Goal: Find specific page/section: Find specific page/section

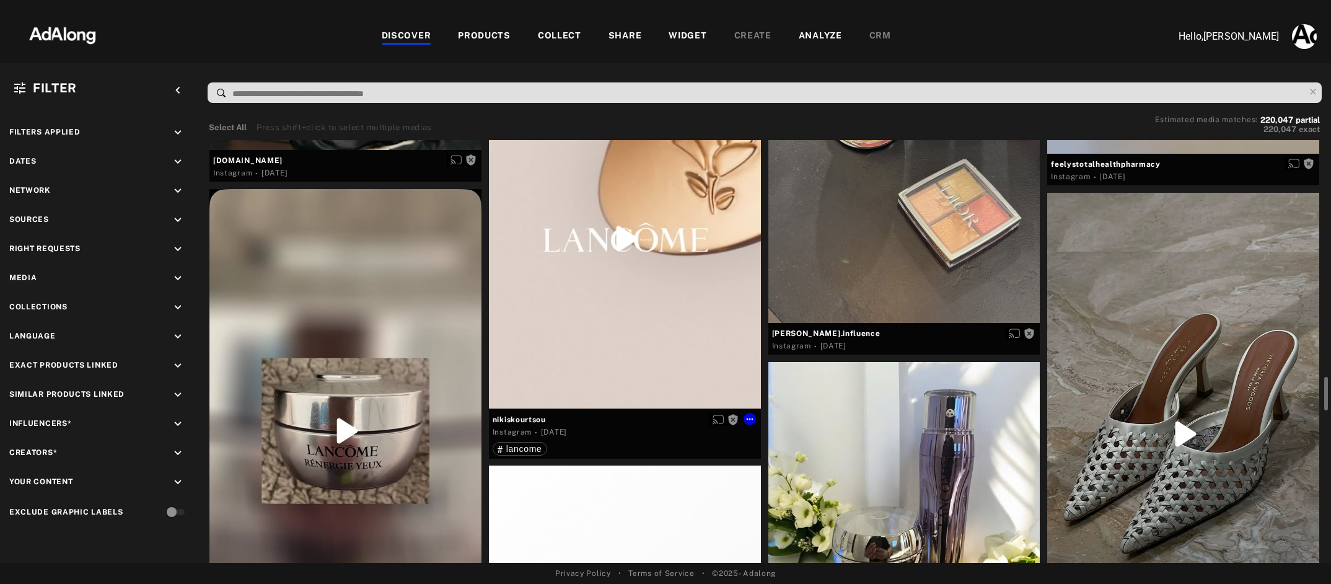
scroll to position [2910, 0]
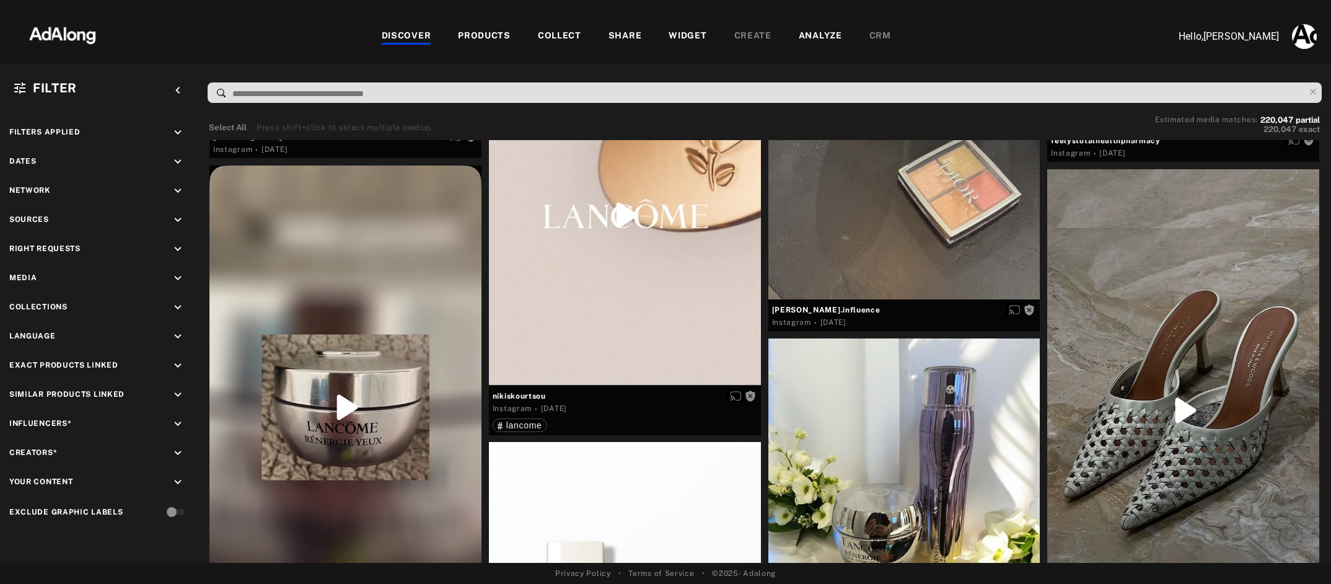
click at [558, 36] on div "COLLECT" at bounding box center [559, 36] width 43 height 15
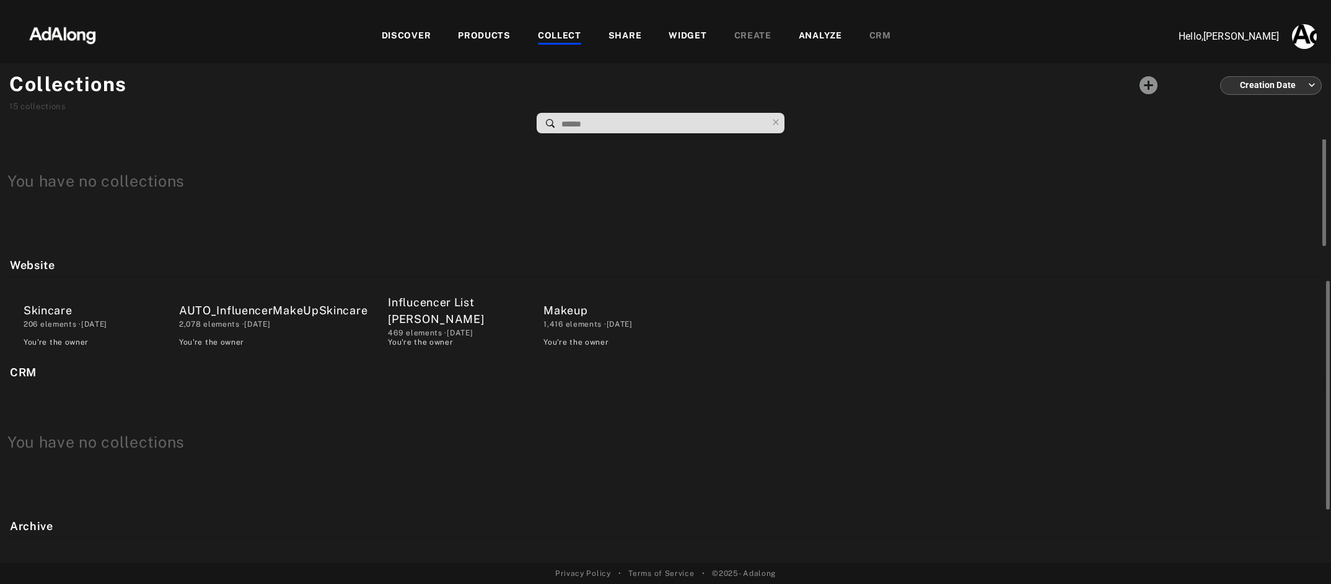
scroll to position [312, 0]
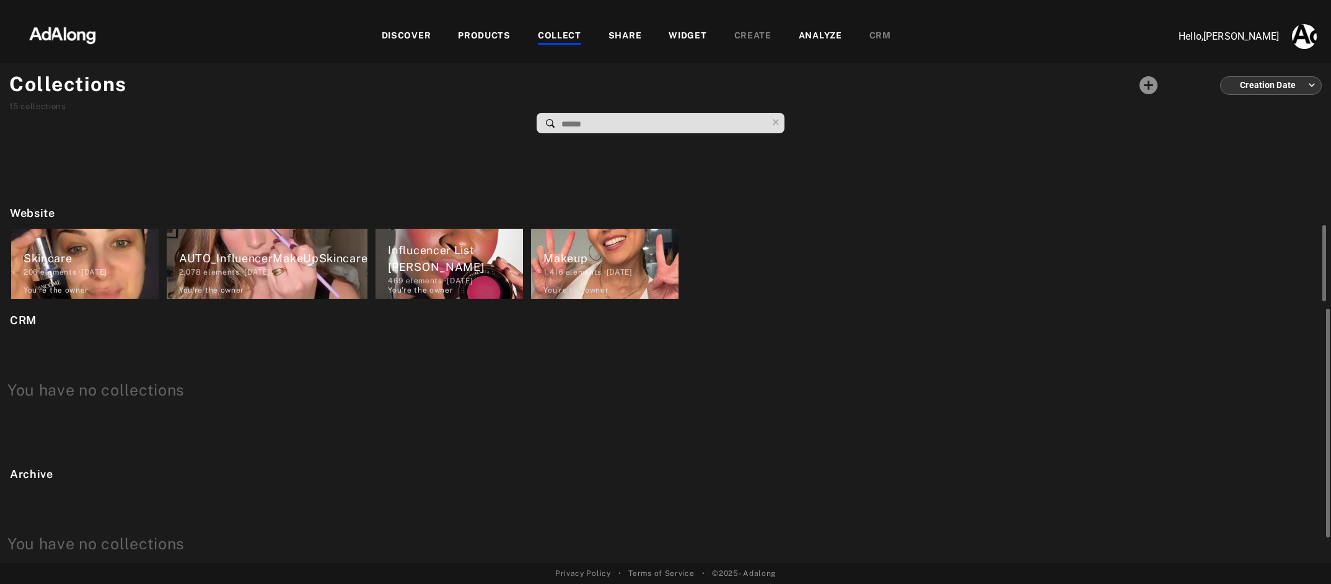
click at [566, 252] on div "Makeup" at bounding box center [611, 258] width 135 height 17
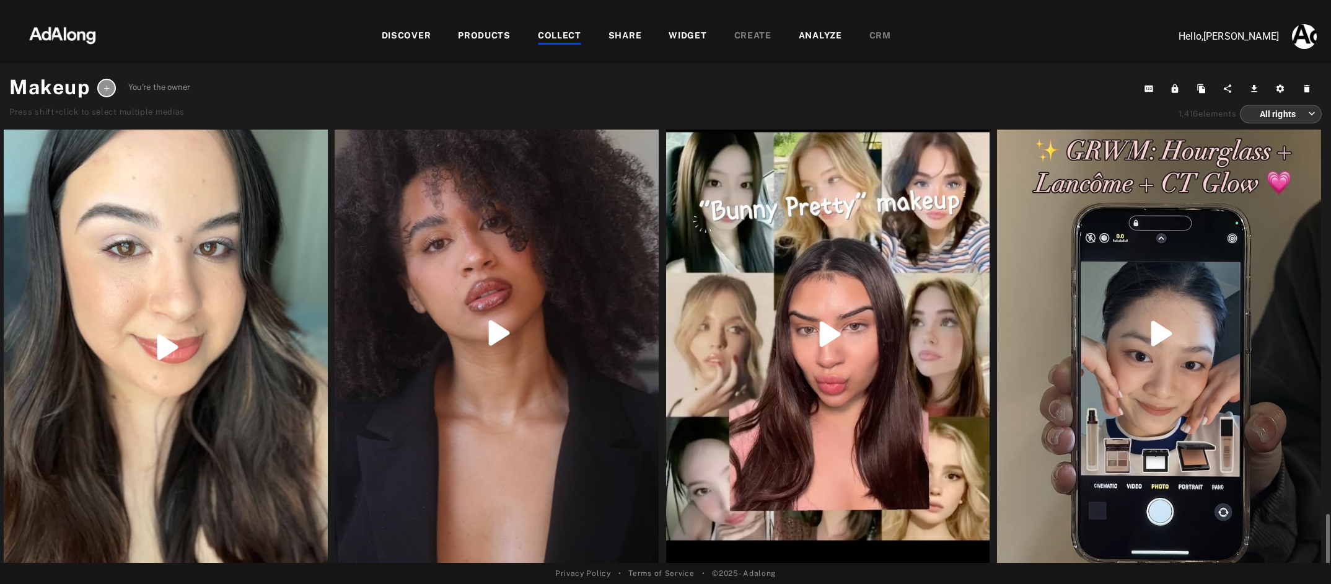
scroll to position [3194, 0]
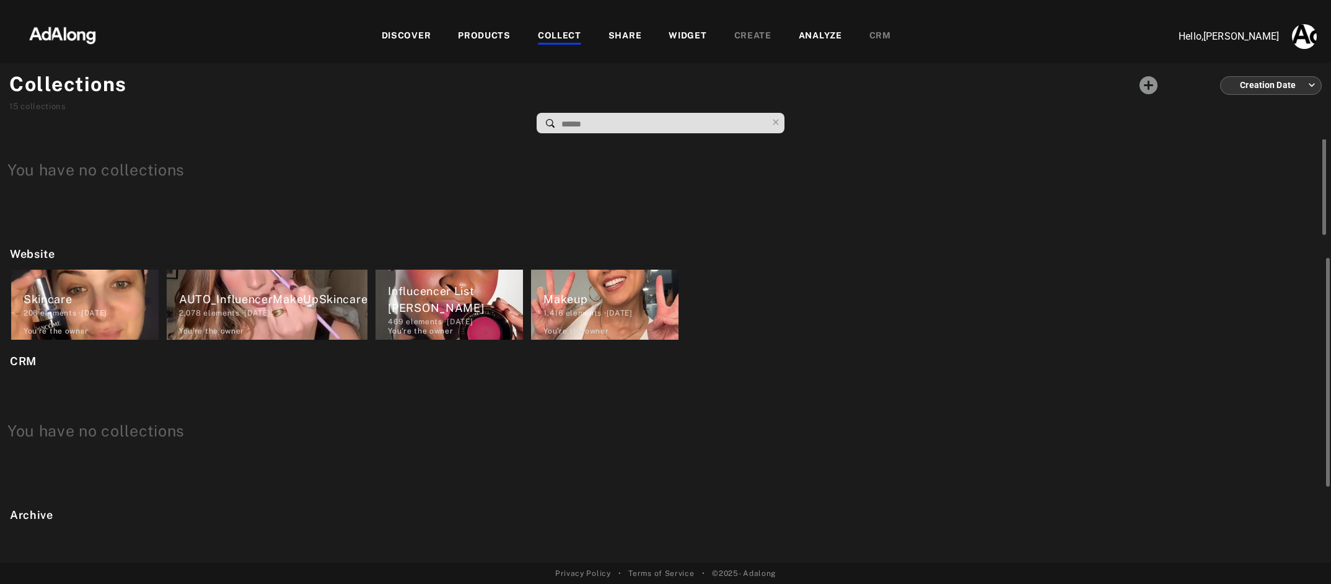
scroll to position [298, 0]
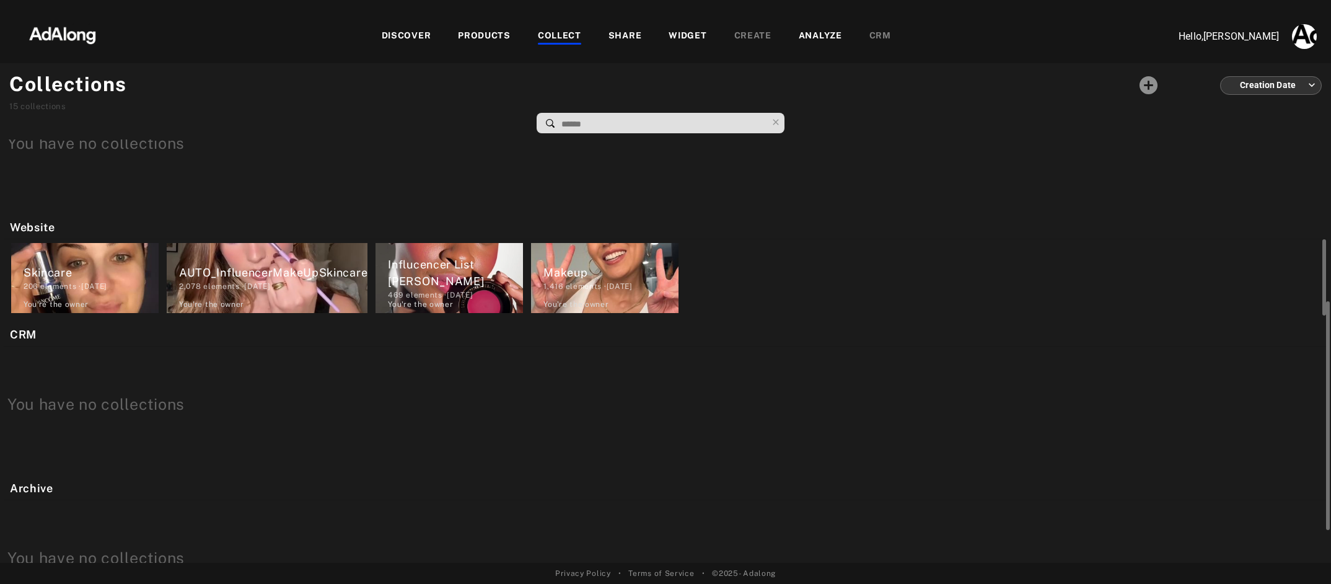
click at [100, 273] on div "Skincare" at bounding box center [91, 272] width 135 height 17
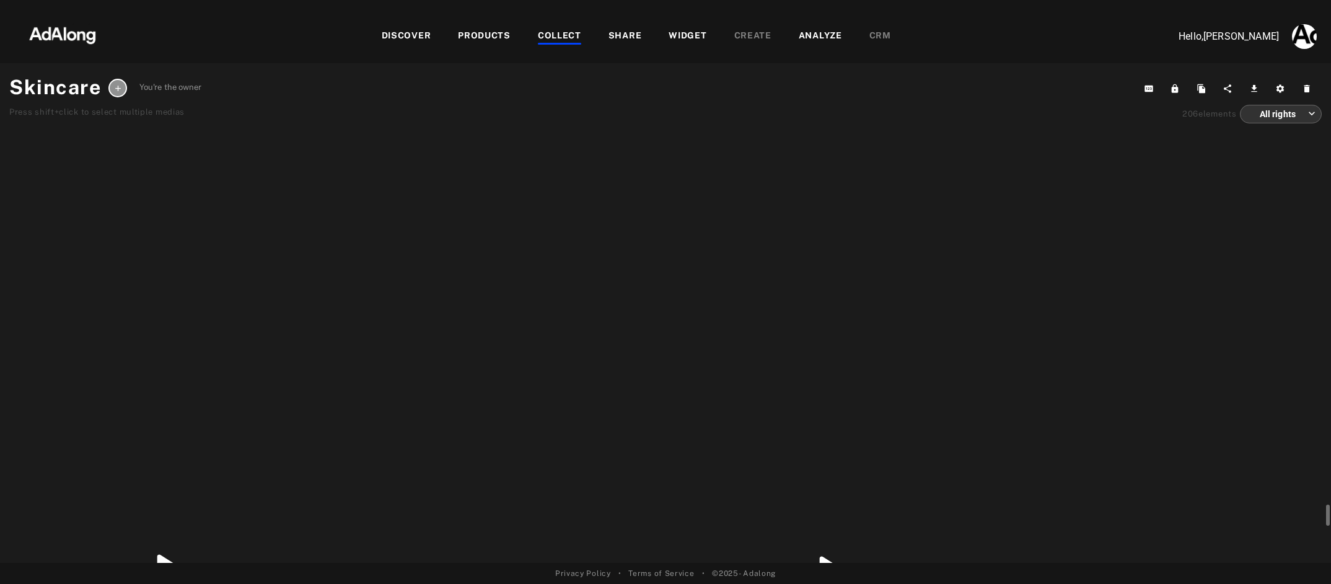
scroll to position [7653, 0]
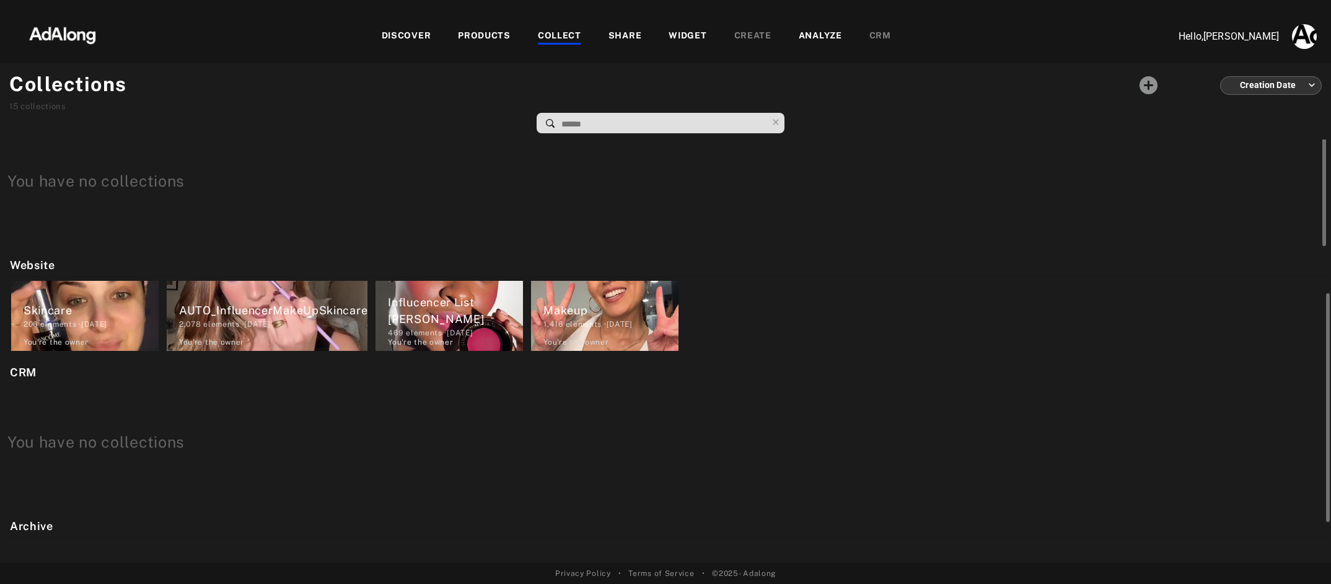
scroll to position [279, 0]
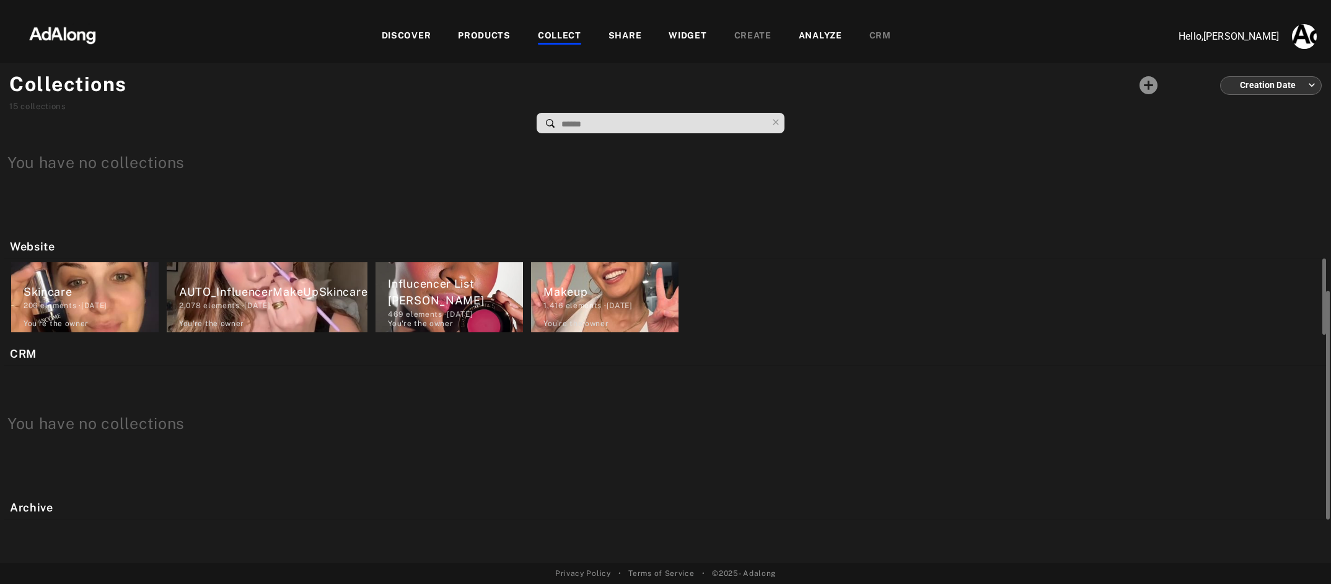
click at [475, 288] on div "Influcencer List [PERSON_NAME]" at bounding box center [455, 291] width 135 height 33
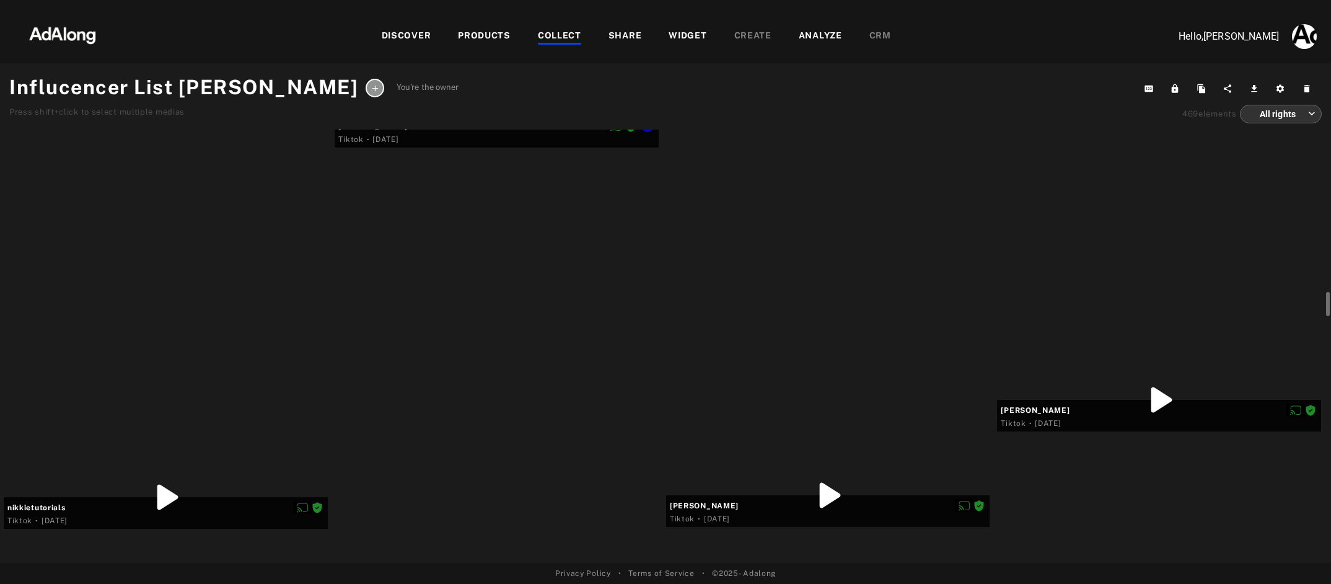
scroll to position [3370, 0]
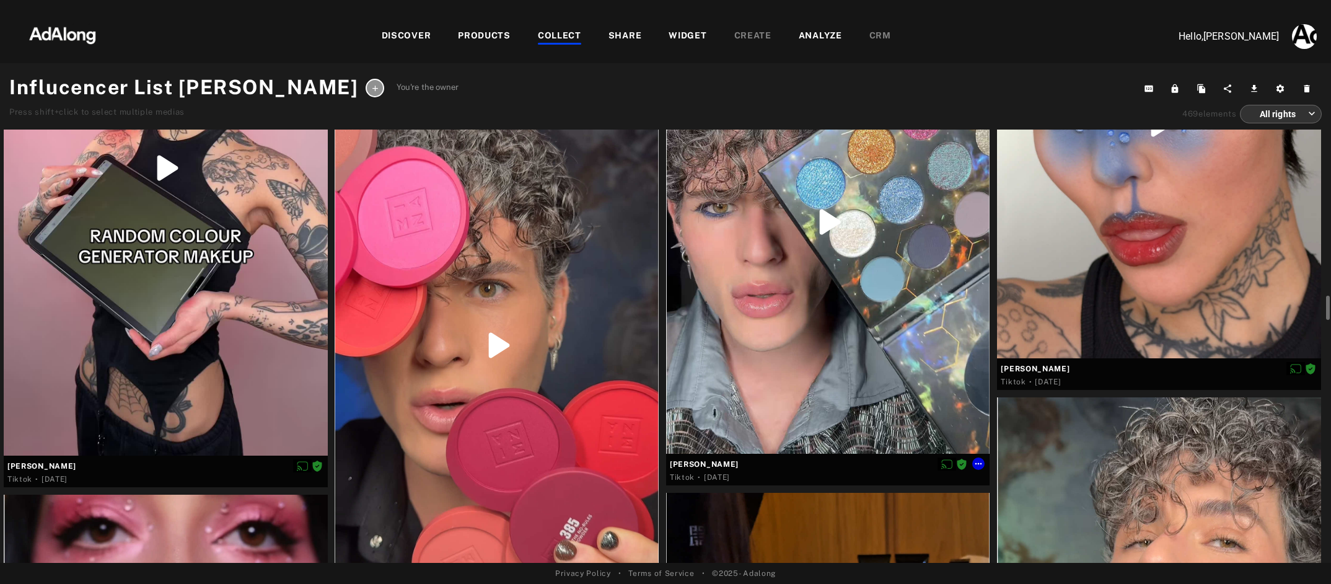
click at [791, 269] on div at bounding box center [828, 223] width 324 height 464
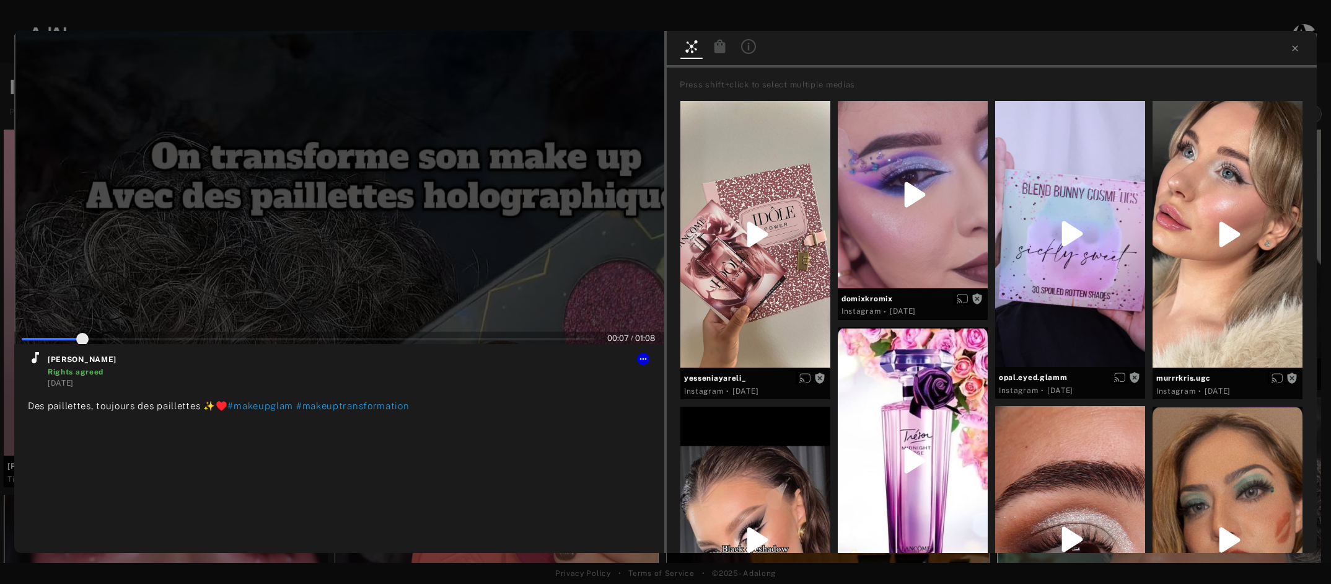
click at [359, 198] on div at bounding box center [339, 187] width 650 height 313
type input "**"
click at [1294, 50] on icon at bounding box center [1295, 48] width 10 height 10
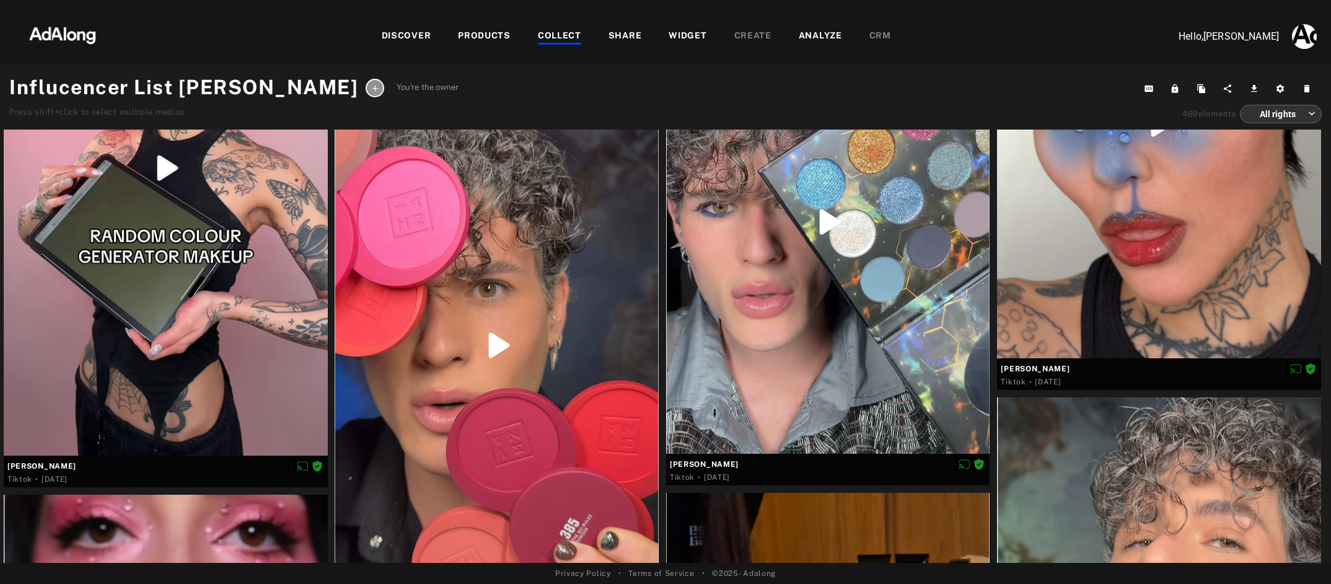
click at [566, 42] on div "COLLECT" at bounding box center [559, 36] width 43 height 15
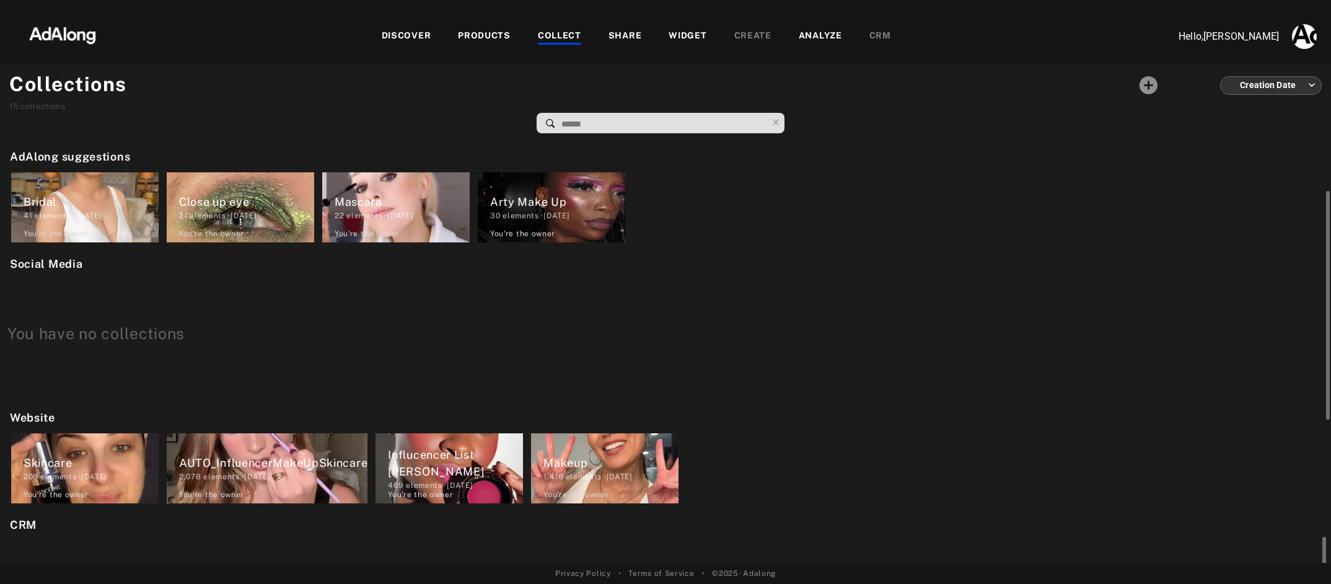
scroll to position [103, 0]
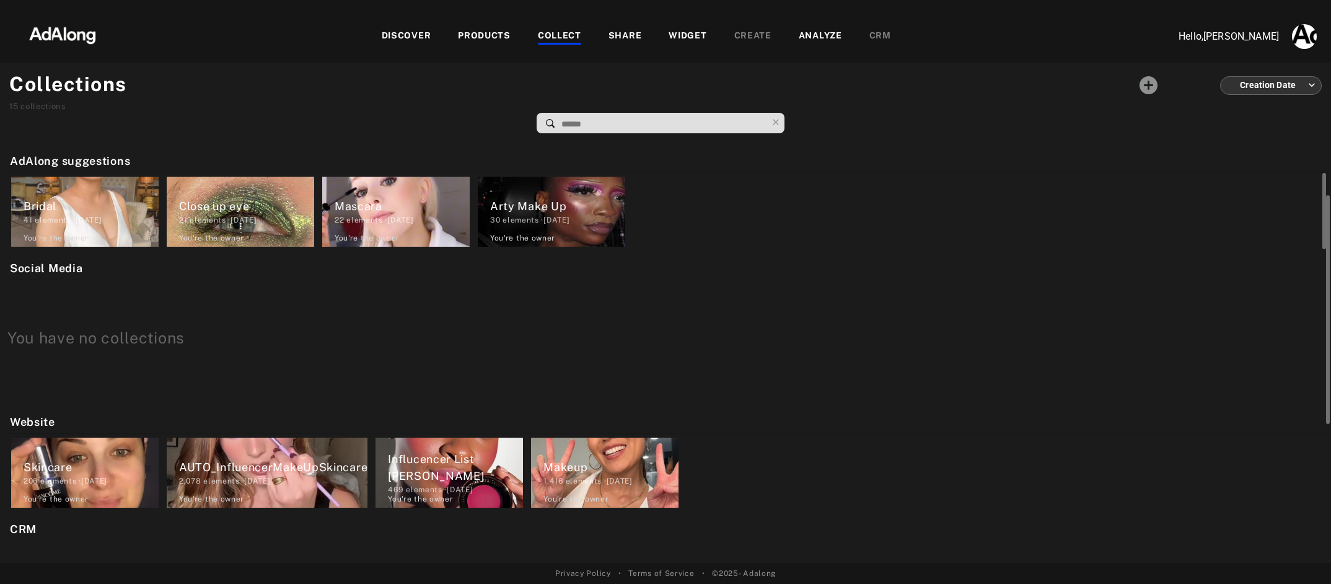
click at [258, 209] on div "Close up eye" at bounding box center [246, 206] width 135 height 17
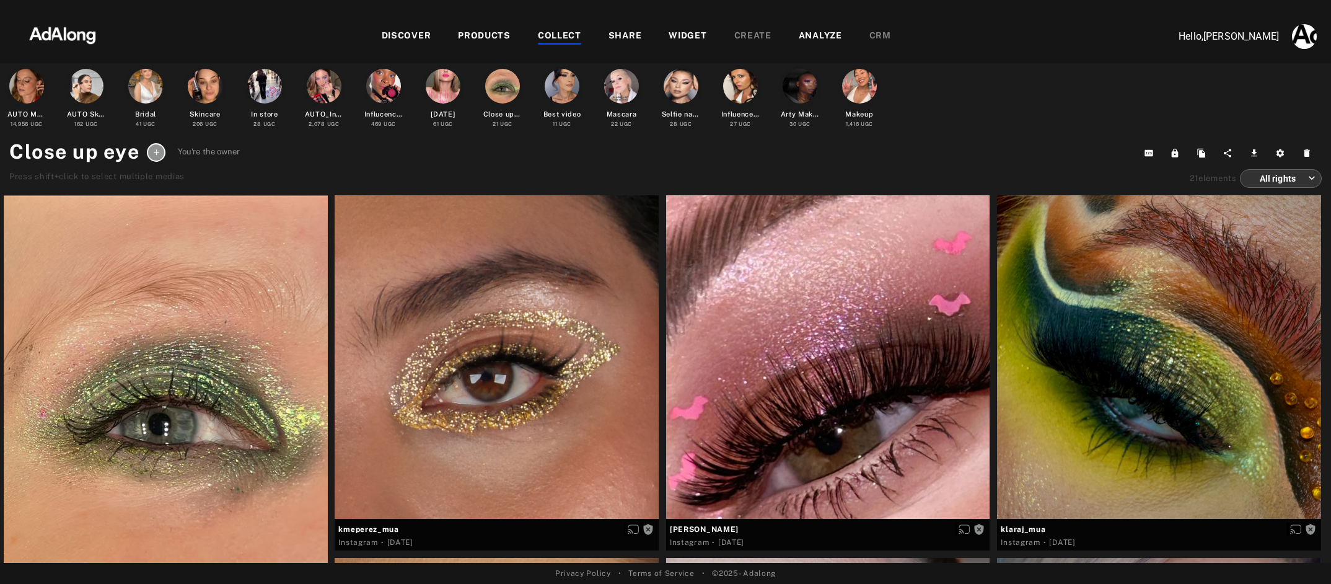
click at [408, 35] on div "DISCOVER" at bounding box center [407, 36] width 50 height 15
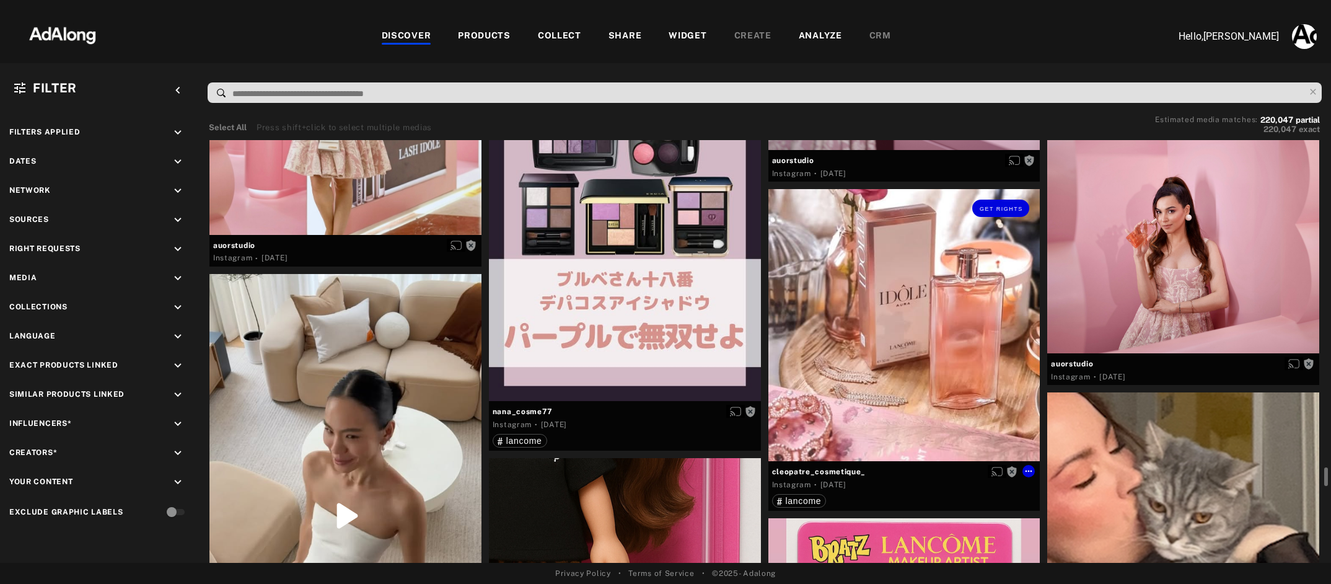
scroll to position [9566, 0]
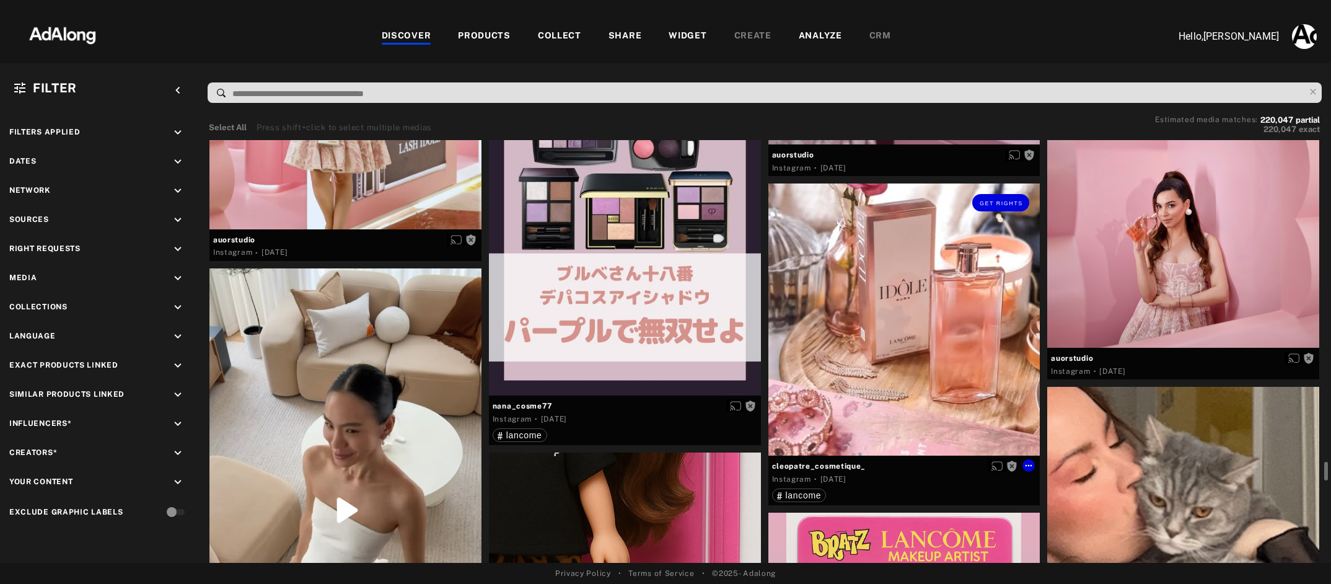
click at [856, 313] on div "Get rights" at bounding box center [904, 319] width 272 height 272
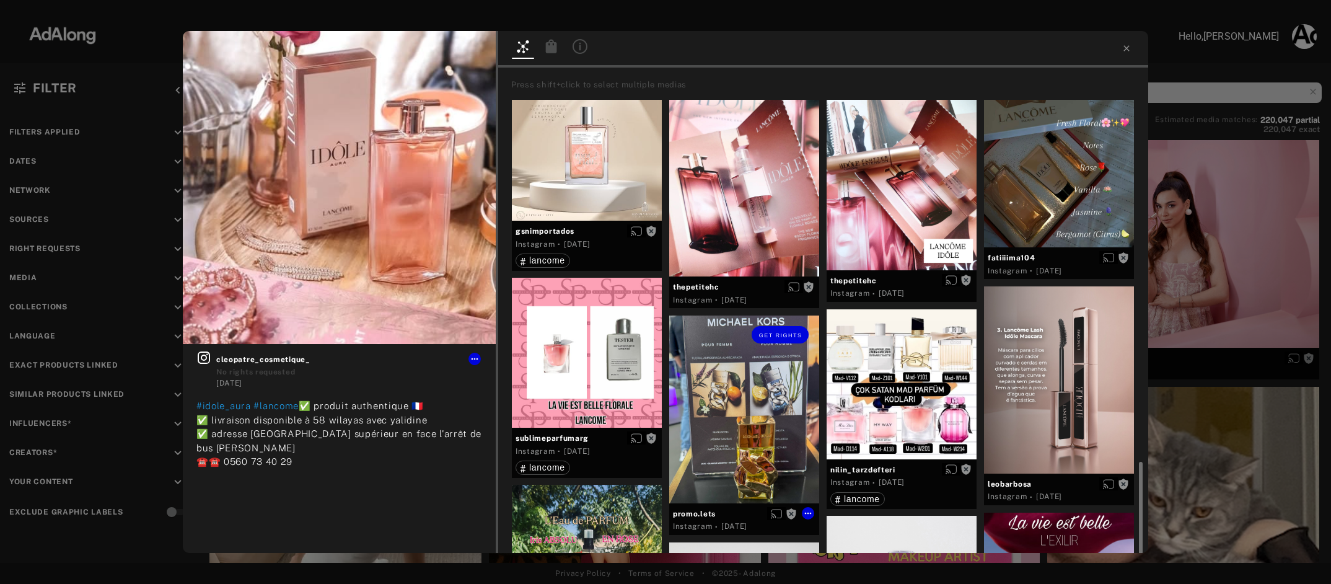
scroll to position [982, 0]
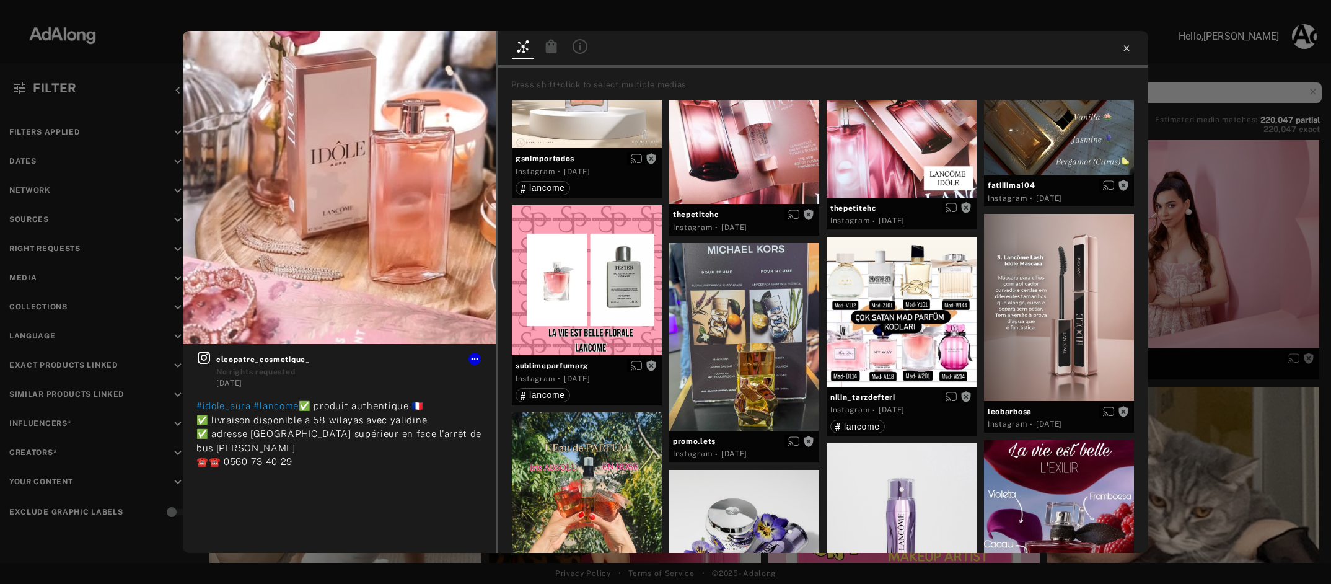
click at [1128, 51] on icon at bounding box center [1127, 48] width 10 height 10
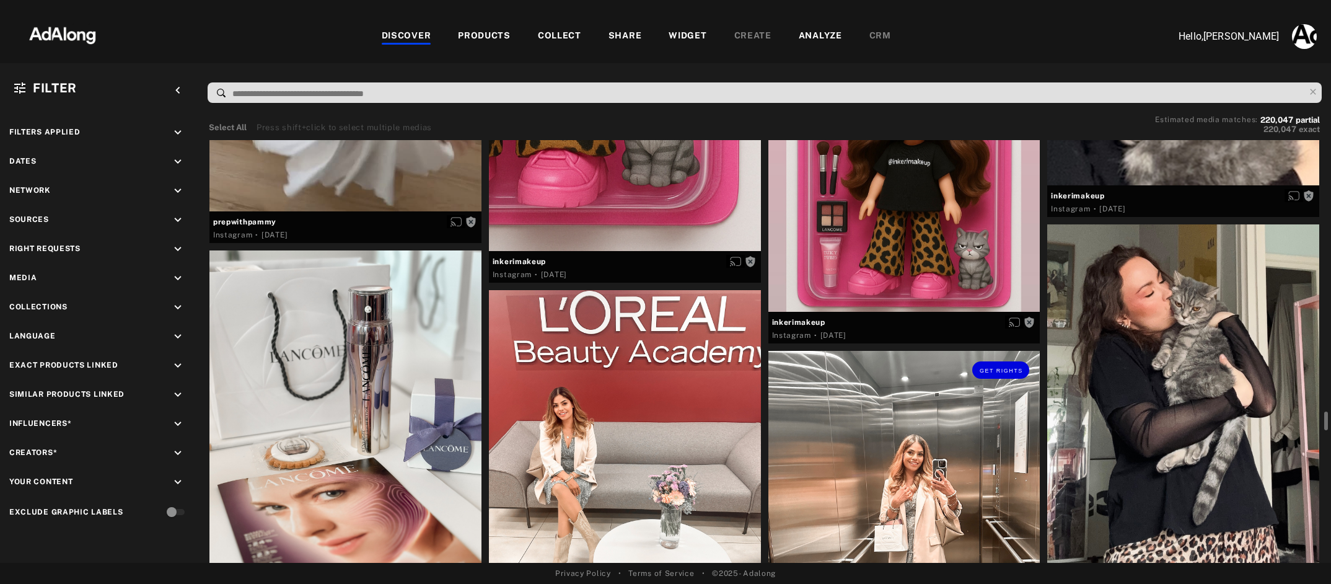
scroll to position [9986, 0]
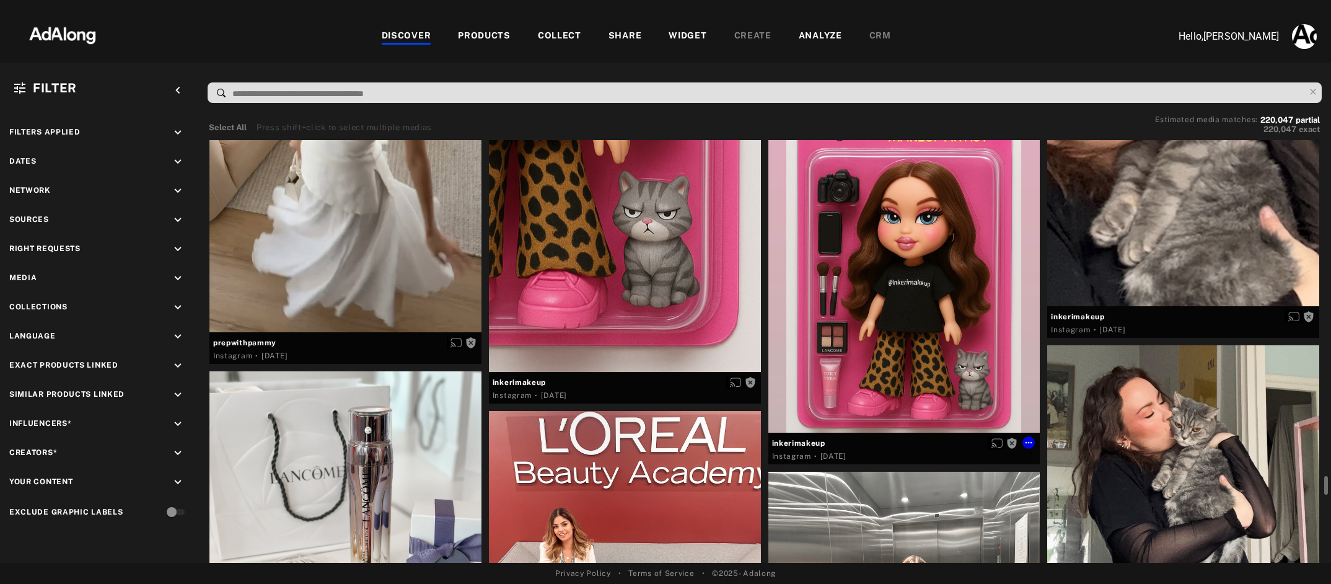
click at [880, 343] on div "Get rights" at bounding box center [904, 263] width 272 height 340
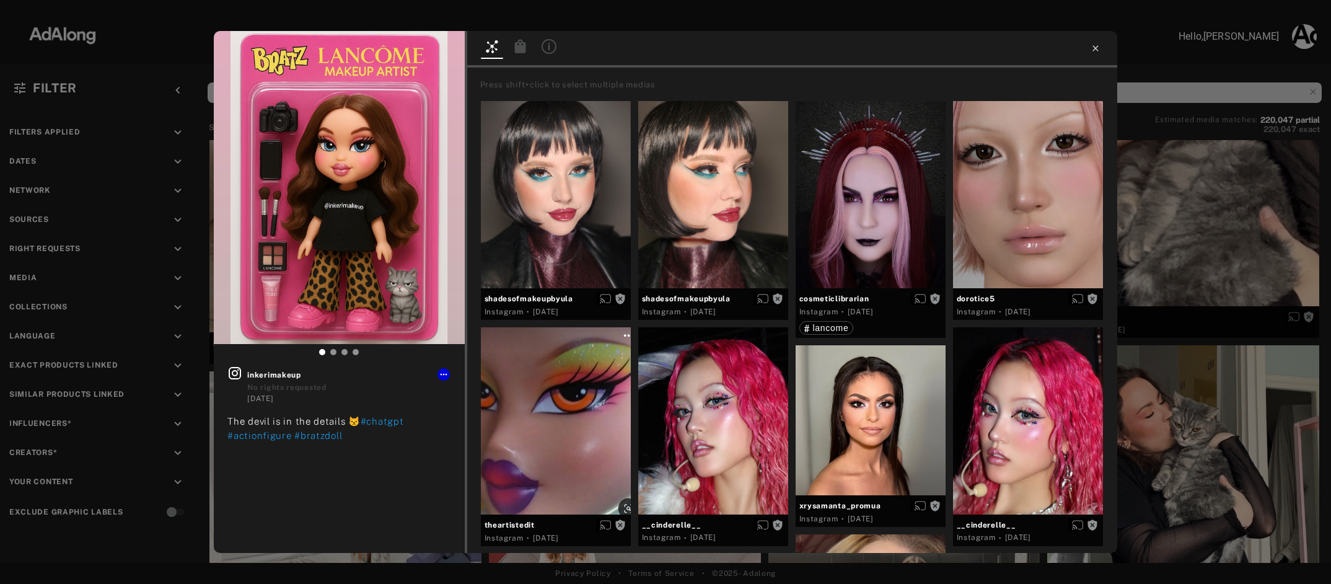
click at [1096, 48] on icon at bounding box center [1096, 48] width 6 height 6
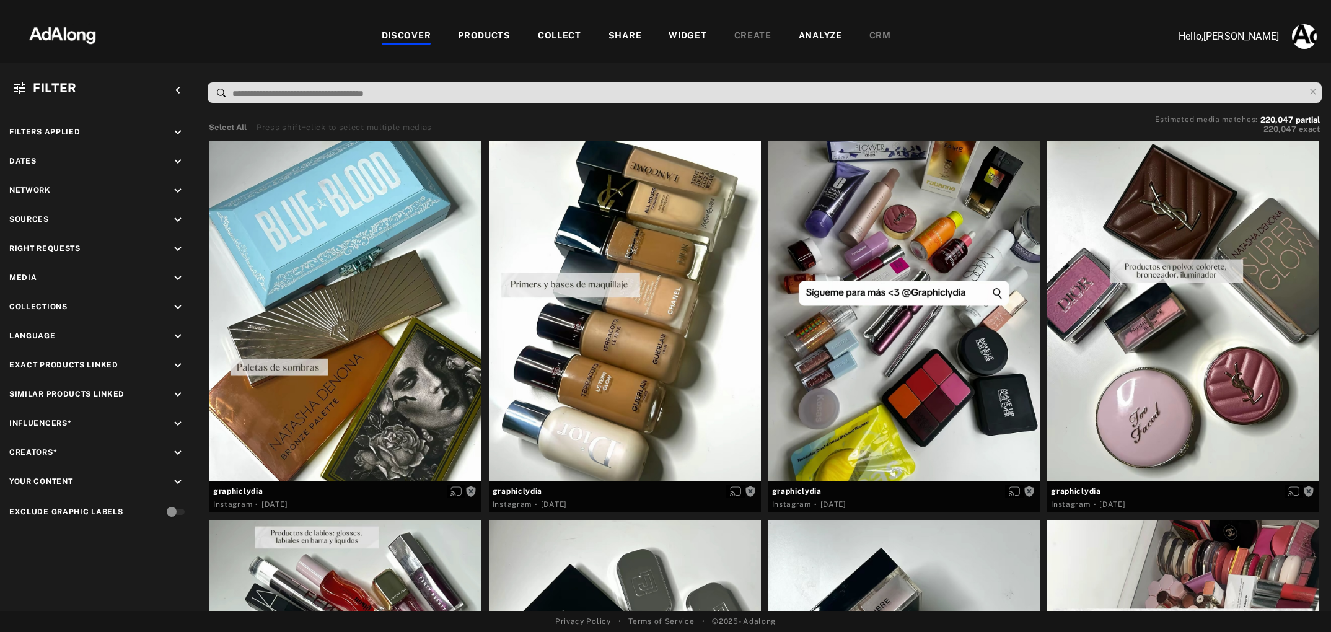
click at [297, 31] on div "DISCOVER PRODUCTS COLLECT SHARE WIDGET CREATE ANALYZE CRM" at bounding box center [636, 36] width 1038 height 15
